Goal: Information Seeking & Learning: Learn about a topic

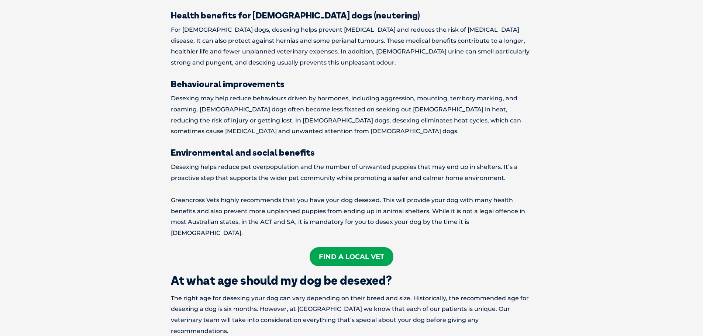
scroll to position [553, 0]
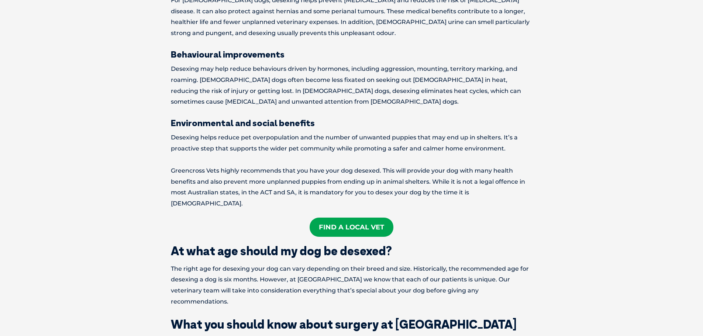
click at [343, 218] on link "Find A Local Vet" at bounding box center [351, 227] width 84 height 19
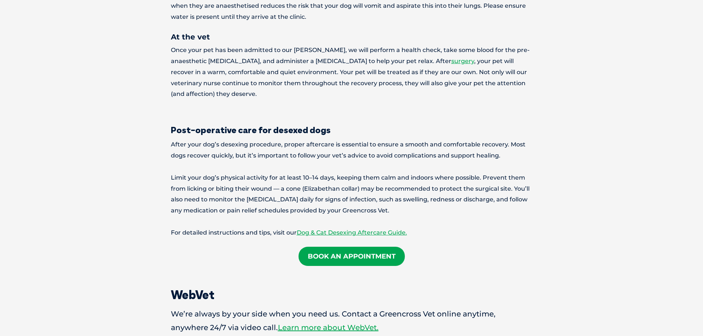
scroll to position [1180, 0]
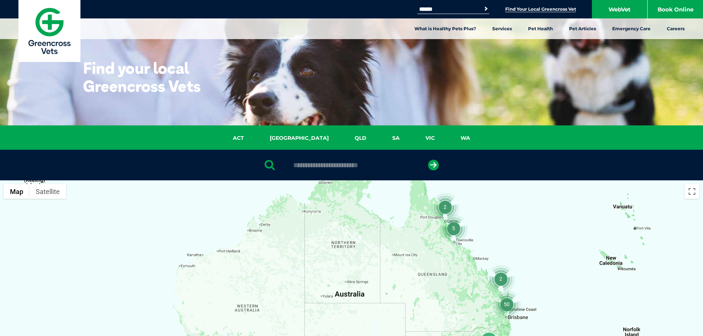
click at [316, 170] on div at bounding box center [351, 165] width 703 height 31
click at [323, 166] on input "text" at bounding box center [352, 165] width 124 height 7
type input "****"
click at [428, 160] on button "submit" at bounding box center [433, 165] width 11 height 11
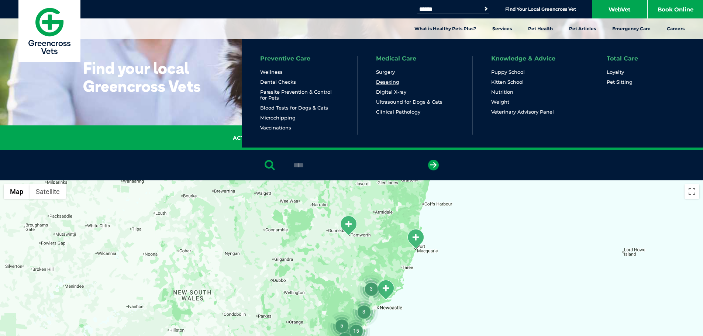
click at [382, 82] on link "Desexing" at bounding box center [387, 82] width 23 height 6
